Goal: Communication & Community: Connect with others

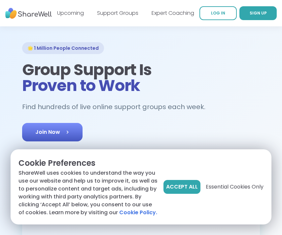
click at [40, 128] on span "Join Now" at bounding box center [52, 132] width 34 height 8
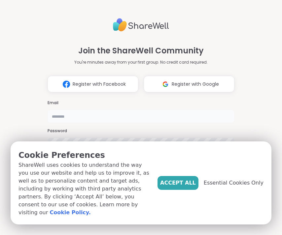
click at [80, 110] on input "email" at bounding box center [140, 116] width 187 height 13
type input "**********"
click at [188, 186] on span "Accept All" at bounding box center [178, 183] width 36 height 8
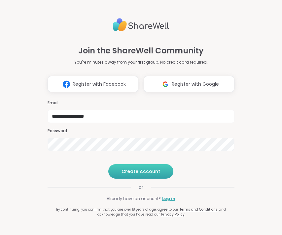
click at [130, 173] on span "Create Account" at bounding box center [140, 171] width 39 height 7
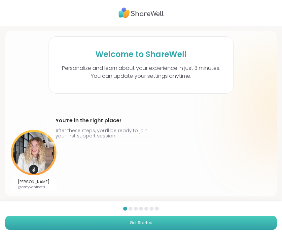
click at [146, 217] on button "Get Started" at bounding box center [140, 223] width 271 height 14
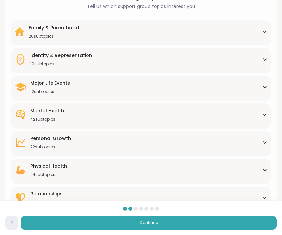
scroll to position [52, 0]
click at [115, 119] on div "Mental Health 42 subtopics" at bounding box center [141, 114] width 253 height 15
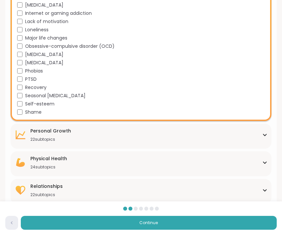
scroll to position [391, 0]
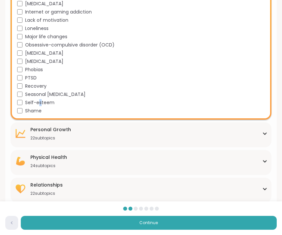
click at [40, 102] on span "Self-esteem" at bounding box center [39, 102] width 29 height 7
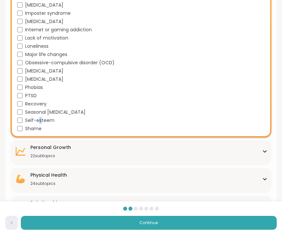
scroll to position [370, 0]
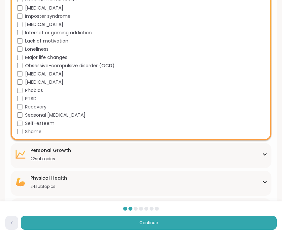
click at [38, 72] on span "[MEDICAL_DATA]" at bounding box center [44, 74] width 38 height 7
click at [44, 83] on span "[MEDICAL_DATA]" at bounding box center [44, 82] width 38 height 7
click at [43, 48] on span "Loneliness" at bounding box center [36, 49] width 23 height 7
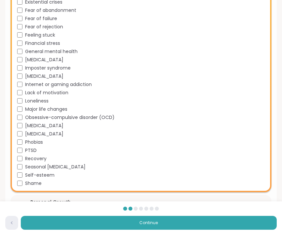
scroll to position [315, 0]
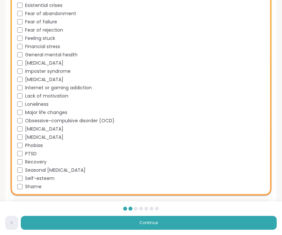
click at [59, 54] on span "General mental health" at bounding box center [51, 54] width 52 height 7
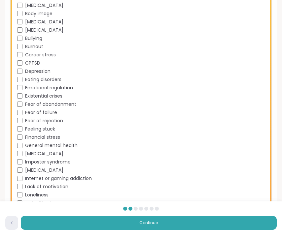
scroll to position [224, 0]
click at [40, 46] on span "Burnout" at bounding box center [34, 47] width 18 height 7
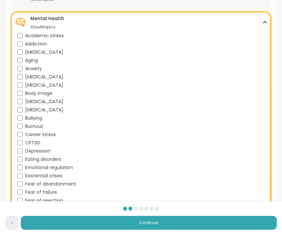
scroll to position [141, 0]
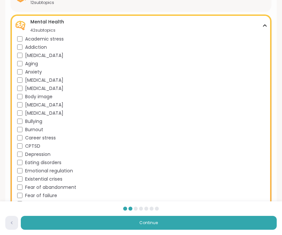
click at [39, 73] on span "Anxiety" at bounding box center [33, 72] width 17 height 7
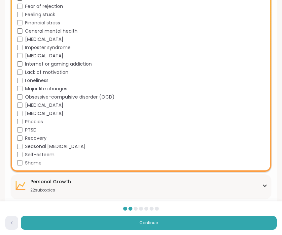
scroll to position [341, 0]
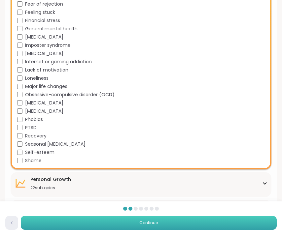
click at [64, 225] on button "Continue" at bounding box center [149, 223] width 256 height 14
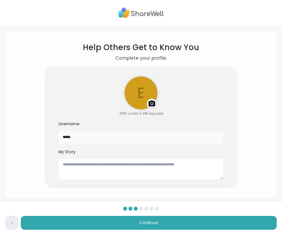
click at [83, 138] on input "*****" at bounding box center [140, 137] width 165 height 13
click at [78, 169] on textarea at bounding box center [140, 169] width 165 height 21
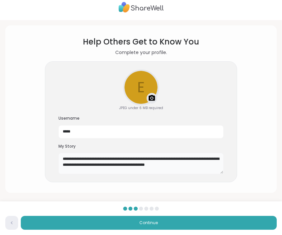
click at [102, 159] on textarea "**********" at bounding box center [140, 163] width 165 height 21
click at [83, 166] on textarea "**********" at bounding box center [140, 163] width 165 height 21
click at [156, 165] on textarea "**********" at bounding box center [140, 163] width 165 height 21
click at [169, 165] on textarea "**********" at bounding box center [140, 163] width 165 height 21
click at [190, 167] on textarea "**********" at bounding box center [140, 163] width 165 height 21
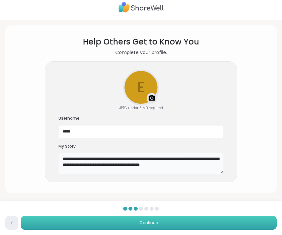
type textarea "**********"
click at [151, 223] on span "Continue" at bounding box center [148, 223] width 18 height 6
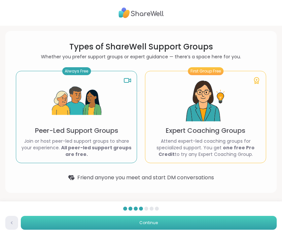
click at [151, 228] on button "Continue" at bounding box center [149, 223] width 256 height 14
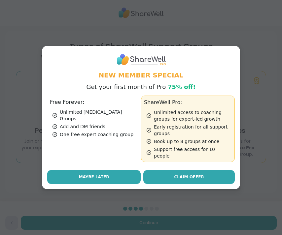
click at [128, 175] on button "Maybe Later" at bounding box center [93, 177] width 93 height 14
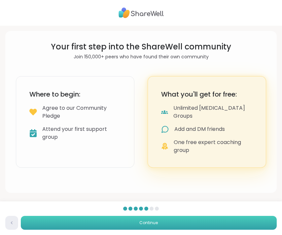
click at [172, 223] on button "Continue" at bounding box center [149, 223] width 256 height 14
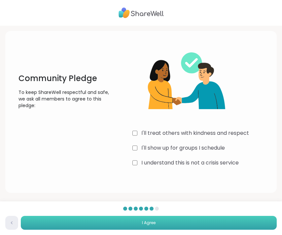
click at [153, 225] on span "I Agree" at bounding box center [149, 223] width 14 height 6
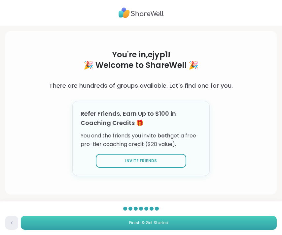
click at [165, 225] on span "Finish & Get Started" at bounding box center [148, 223] width 39 height 6
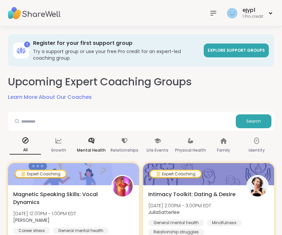
click at [88, 148] on p "Mental Health" at bounding box center [91, 150] width 29 height 8
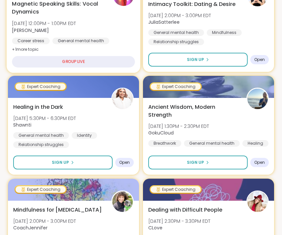
scroll to position [191, 0]
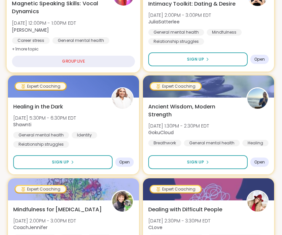
click at [88, 61] on div "GROUP LIVE" at bounding box center [73, 62] width 123 height 12
click at [79, 59] on div "GROUP LIVE" at bounding box center [73, 62] width 123 height 12
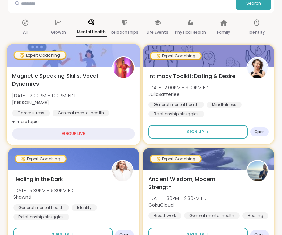
scroll to position [115, 0]
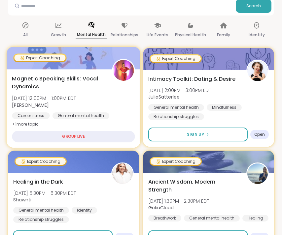
click at [67, 77] on span "Magnetic Speaking Skills: Vocal Dynamics" at bounding box center [58, 83] width 93 height 16
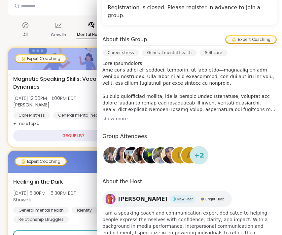
scroll to position [168, 0]
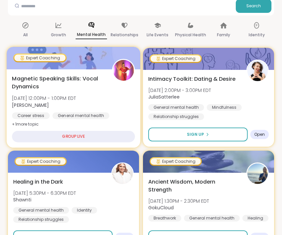
click at [61, 115] on div "General mental health" at bounding box center [80, 115] width 57 height 7
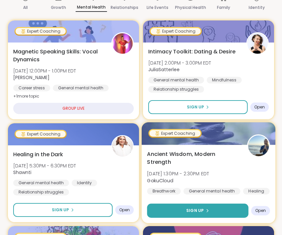
scroll to position [0, 0]
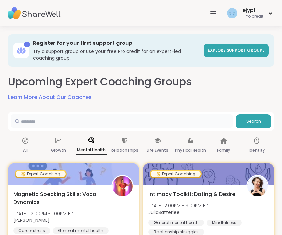
click at [181, 119] on input "text" at bounding box center [122, 120] width 222 height 13
click at [26, 146] on div "All" at bounding box center [25, 146] width 31 height 24
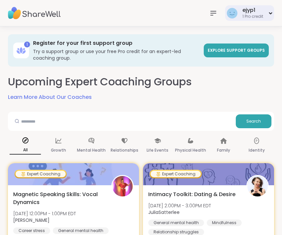
click at [257, 11] on div "ejyp1" at bounding box center [252, 10] width 21 height 7
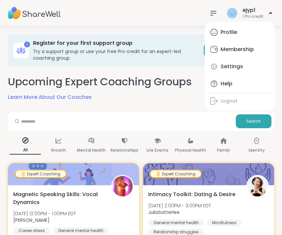
click at [208, 17] on nav at bounding box center [212, 13] width 13 height 13
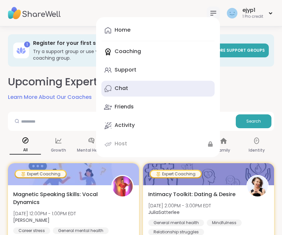
click at [121, 93] on link "Chat" at bounding box center [157, 89] width 113 height 16
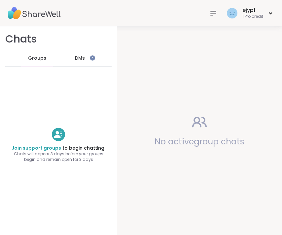
click at [42, 57] on span "Groups" at bounding box center [37, 58] width 18 height 7
drag, startPoint x: 59, startPoint y: 136, endPoint x: 82, endPoint y: 138, distance: 23.5
click at [82, 138] on div "Join support groups to begin chatting! Chats will appear 3 days before your gro…" at bounding box center [58, 145] width 117 height 35
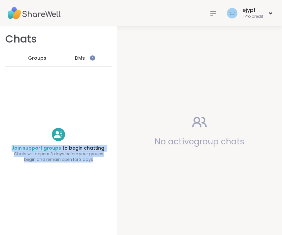
drag, startPoint x: 85, startPoint y: 161, endPoint x: 38, endPoint y: 141, distance: 50.7
click at [38, 141] on div "Join support groups to begin chatting! Chats will appear 3 days before your gro…" at bounding box center [58, 145] width 117 height 35
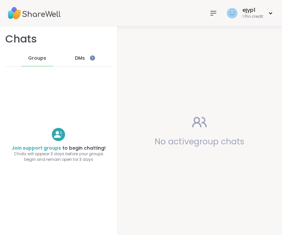
click at [107, 141] on div "Join support groups to begin chatting! Chats will appear 3 days before your gro…" at bounding box center [58, 145] width 117 height 35
click at [75, 57] on div "DMs" at bounding box center [80, 58] width 32 height 16
